Goal: Task Accomplishment & Management: Complete application form

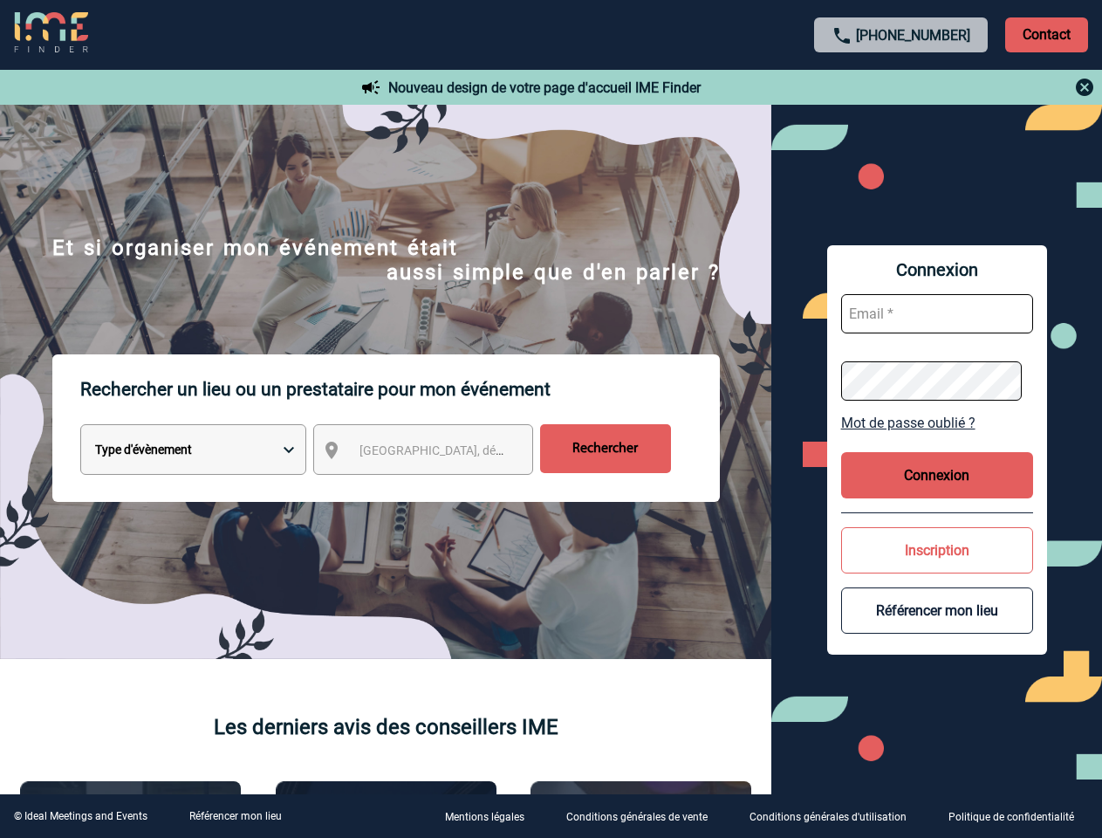
click at [551, 419] on p "Rechercher un lieu ou un prestataire pour mon événement" at bounding box center [400, 389] width 640 height 70
click at [1046, 34] on p "Contact" at bounding box center [1046, 34] width 83 height 35
click at [901, 87] on div at bounding box center [902, 87] width 388 height 21
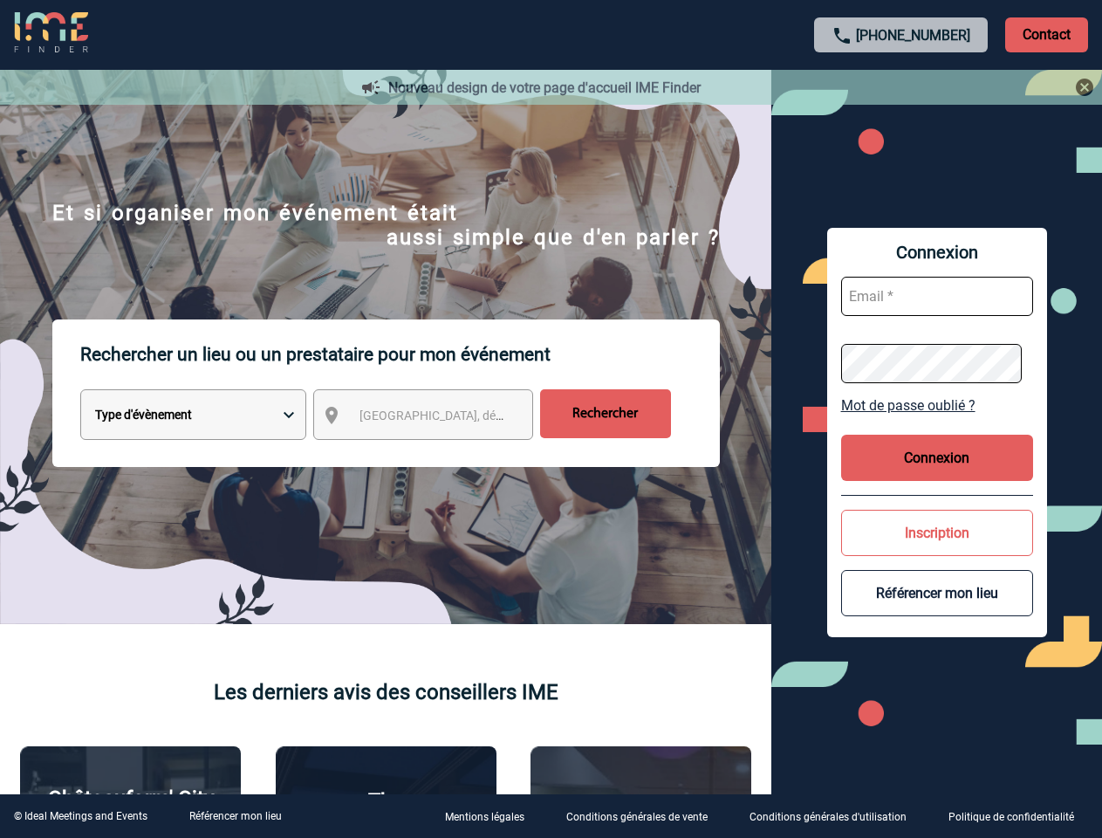
click at [439, 453] on div at bounding box center [548, 417] width 1097 height 834
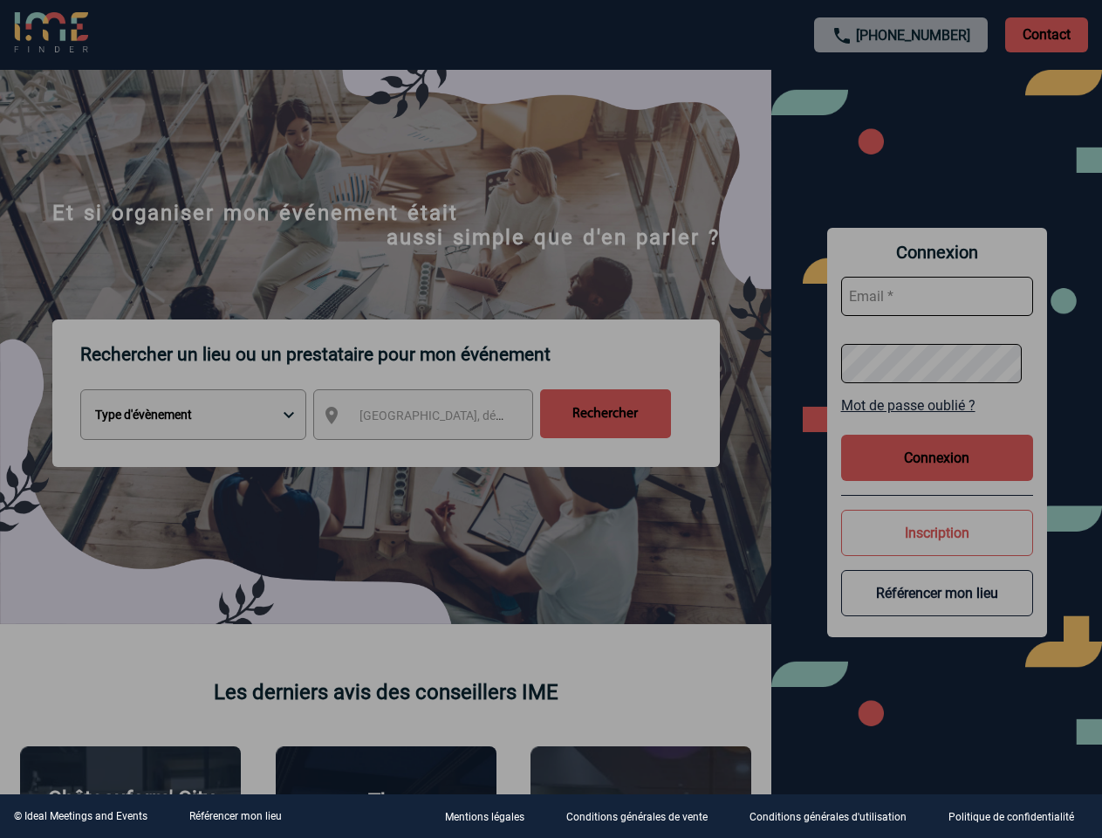
click at [937, 422] on div at bounding box center [551, 419] width 1102 height 838
click at [937, 475] on div at bounding box center [551, 419] width 1102 height 838
click at [937, 550] on div at bounding box center [551, 419] width 1102 height 838
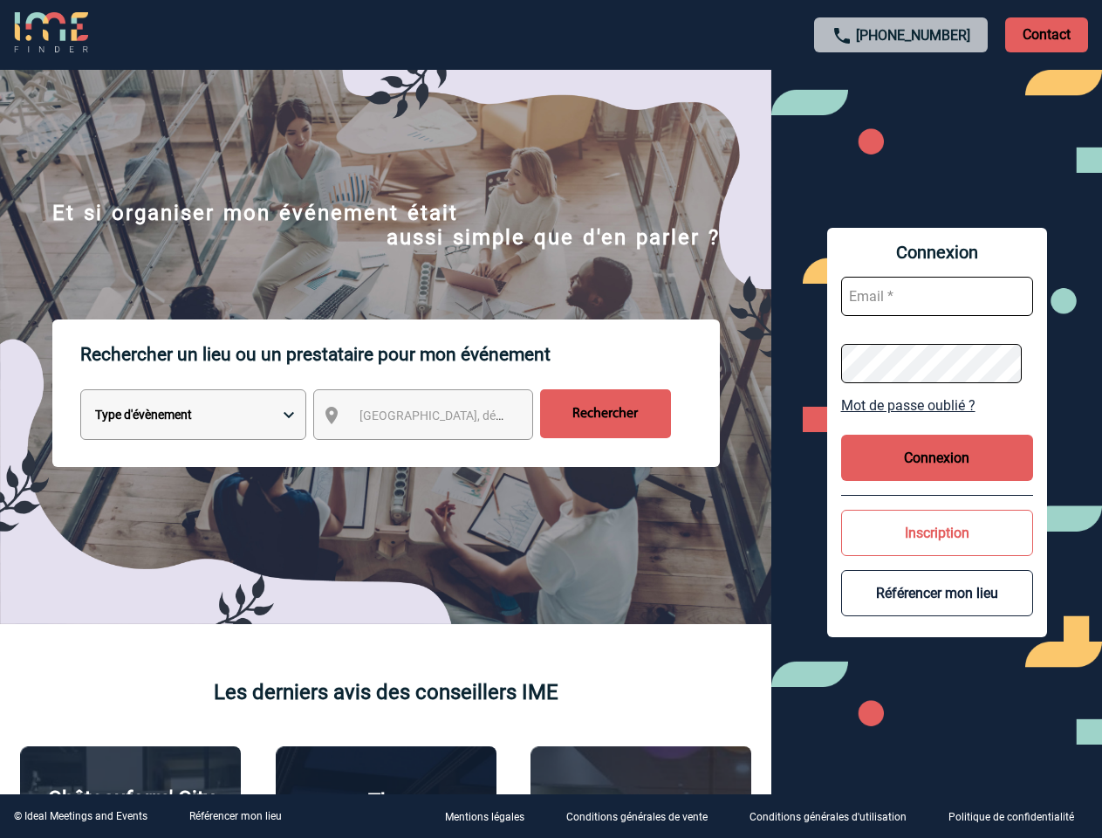
click at [937, 610] on button "Référencer mon lieu" at bounding box center [937, 593] width 192 height 46
click at [235, 816] on link "Référencer mon lieu" at bounding box center [235, 816] width 92 height 12
